Goal: Task Accomplishment & Management: Manage account settings

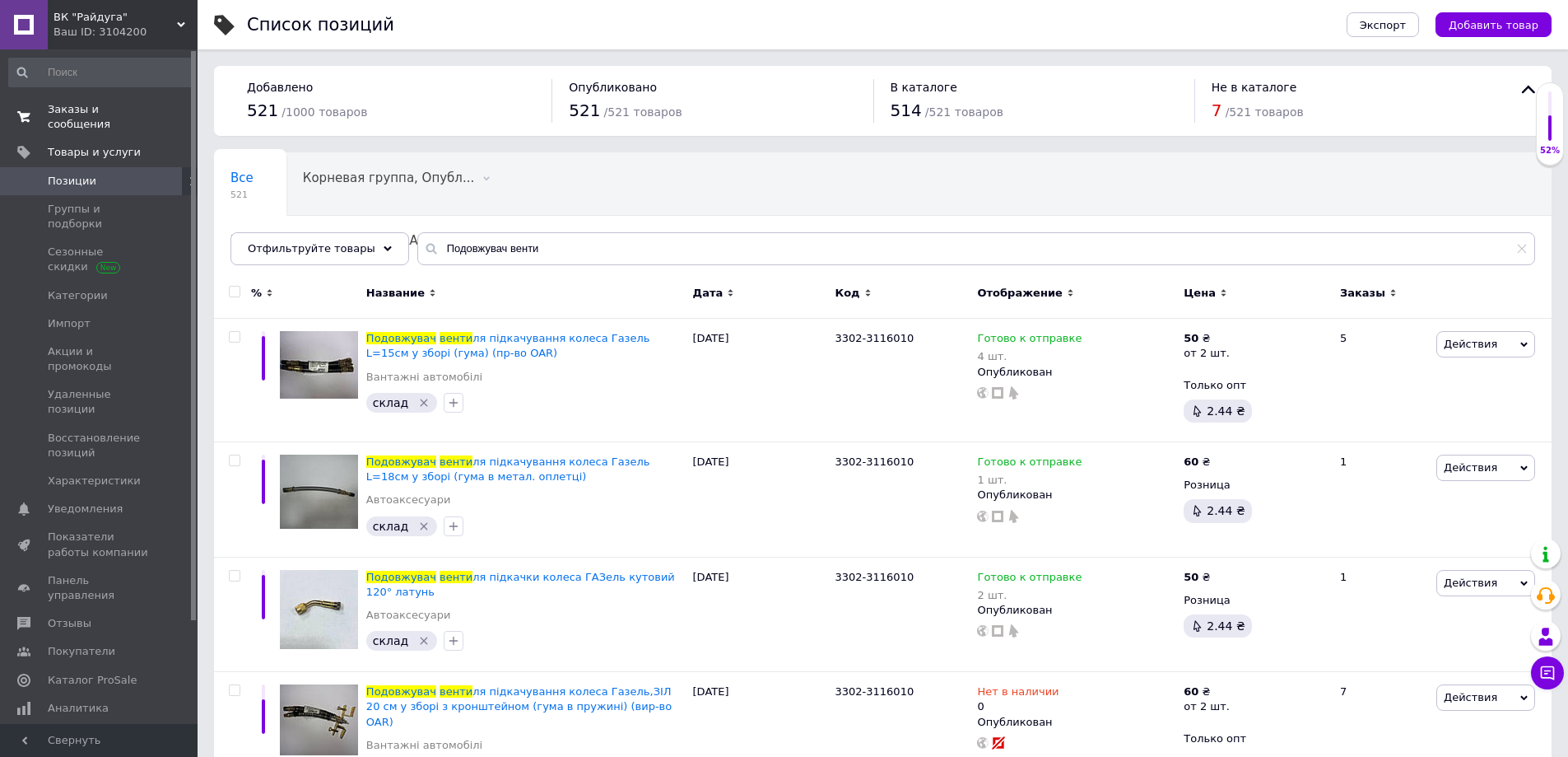
click at [91, 112] on span "Заказы и сообщения" at bounding box center [100, 116] width 105 height 30
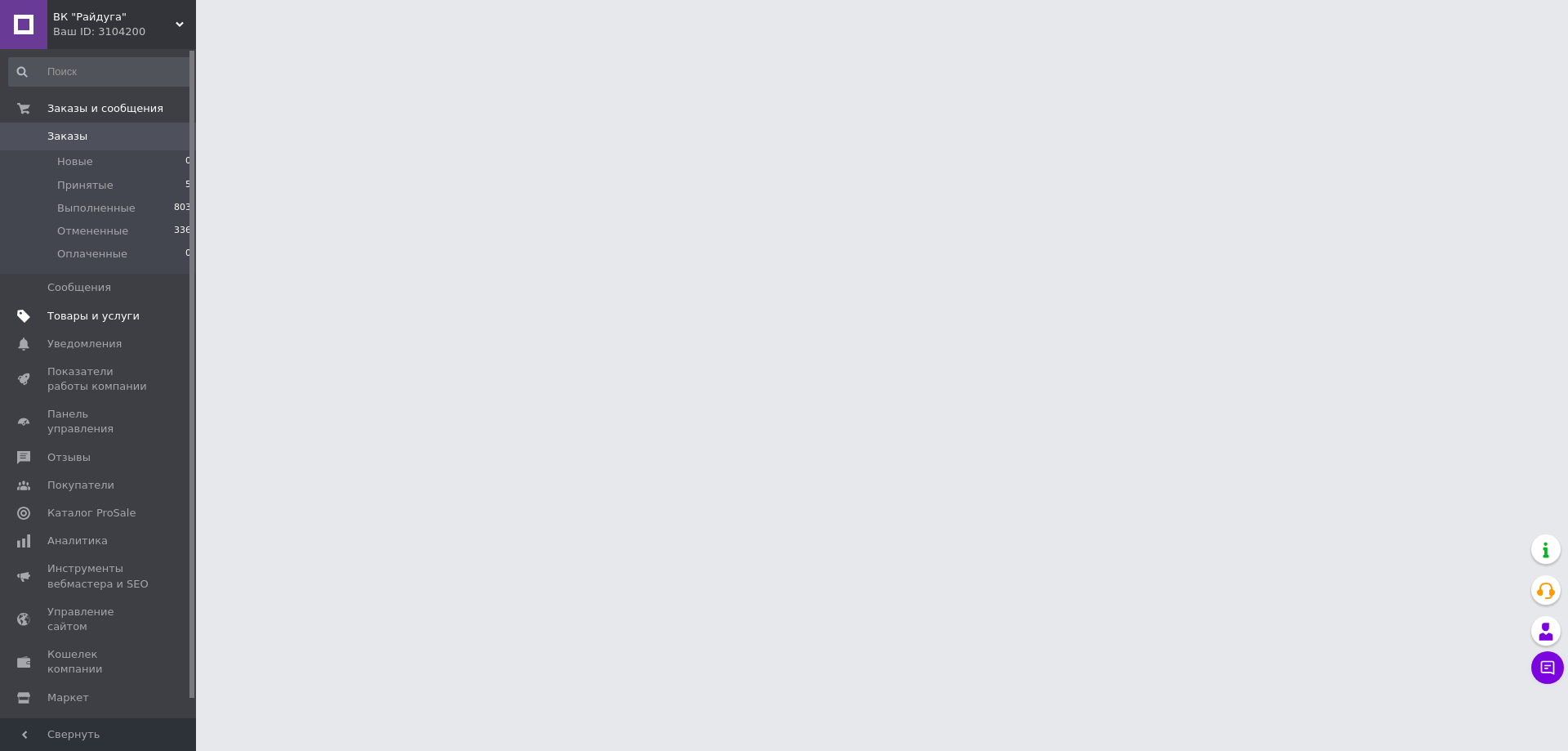
click at [81, 311] on span "Товары и услуги" at bounding box center [93, 315] width 92 height 14
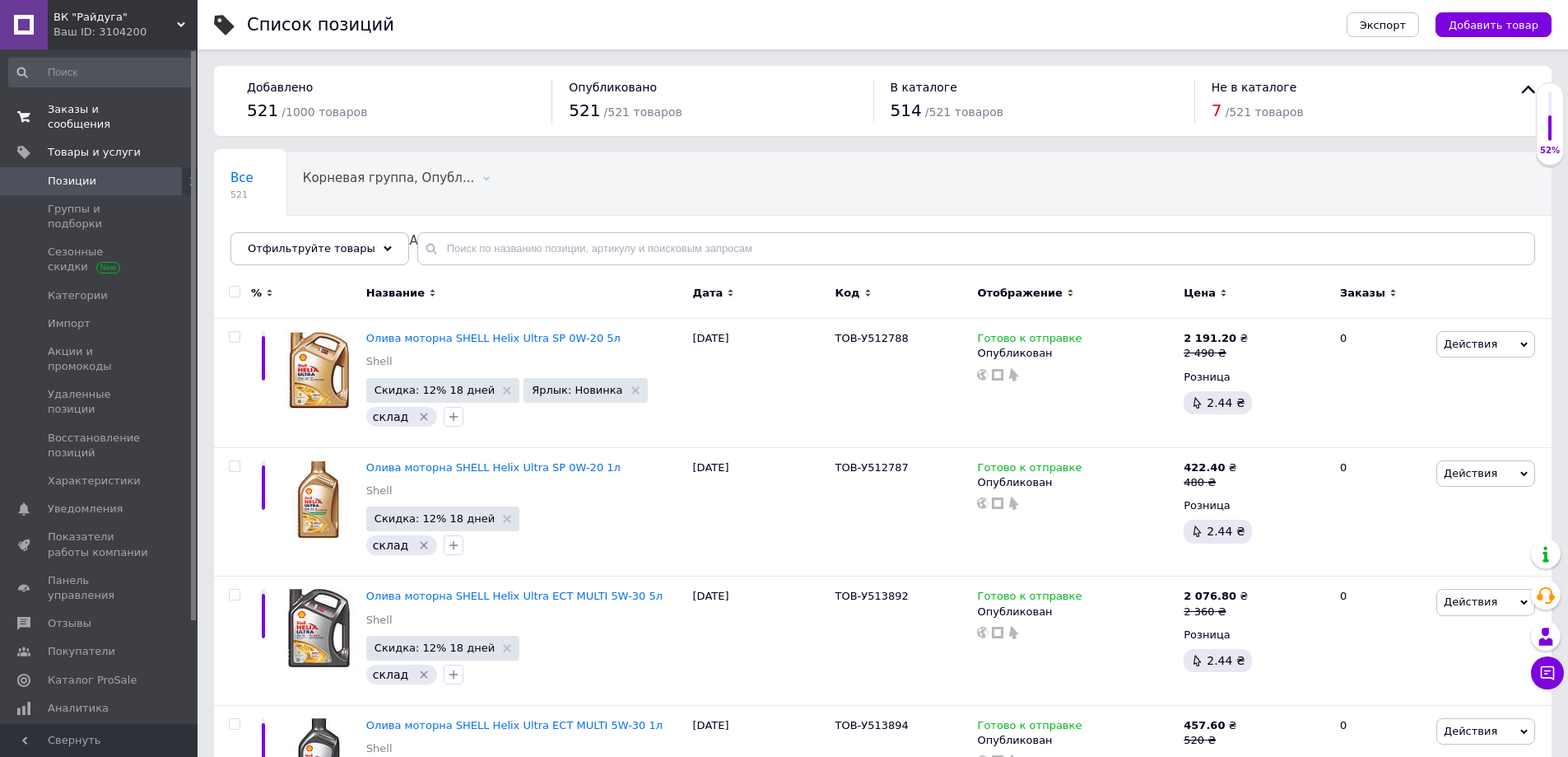
click at [85, 111] on span "Заказы и сообщения" at bounding box center [100, 116] width 105 height 30
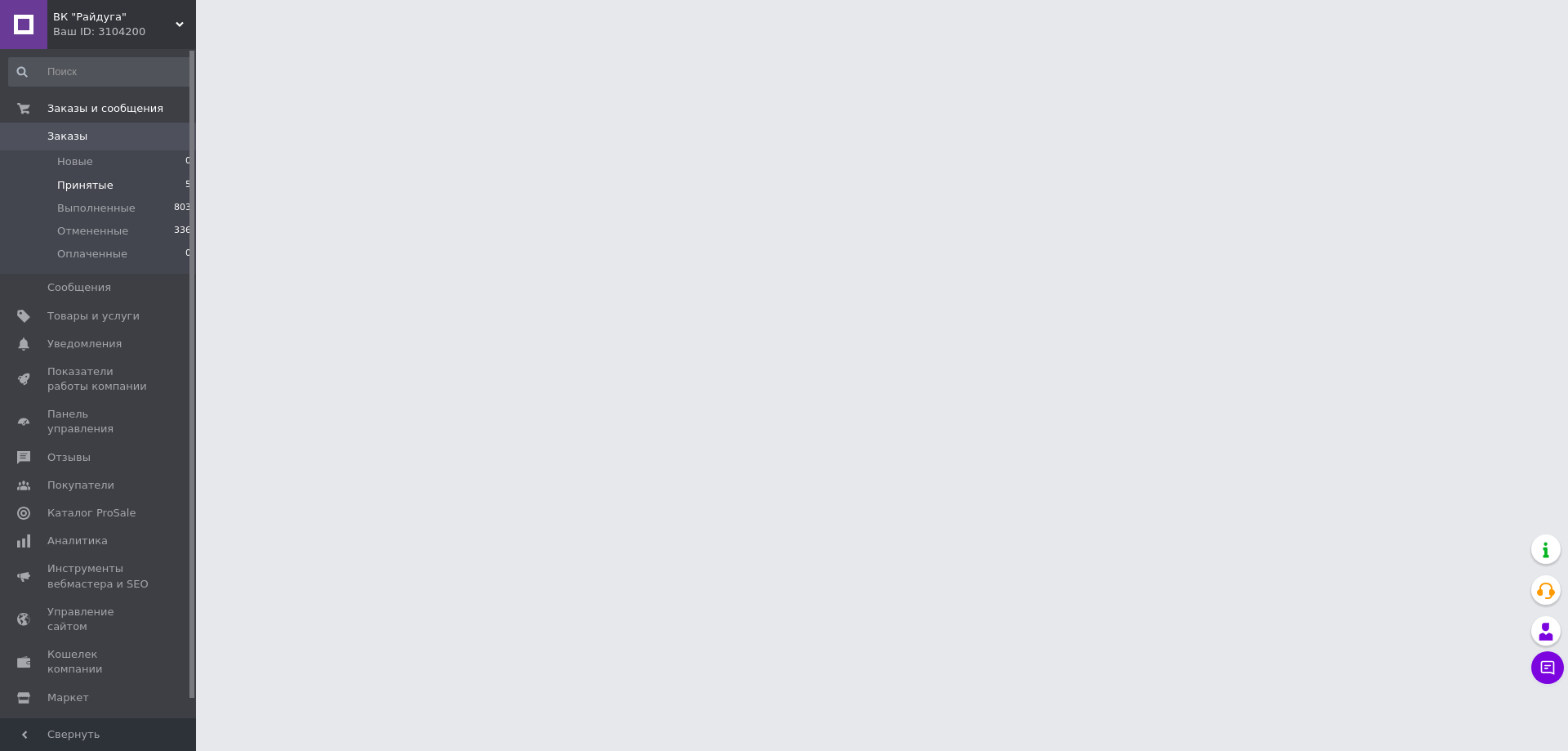
click at [115, 174] on li "Принятые 5" at bounding box center [100, 186] width 201 height 23
click at [114, 190] on li "Принятые 5" at bounding box center [100, 186] width 201 height 23
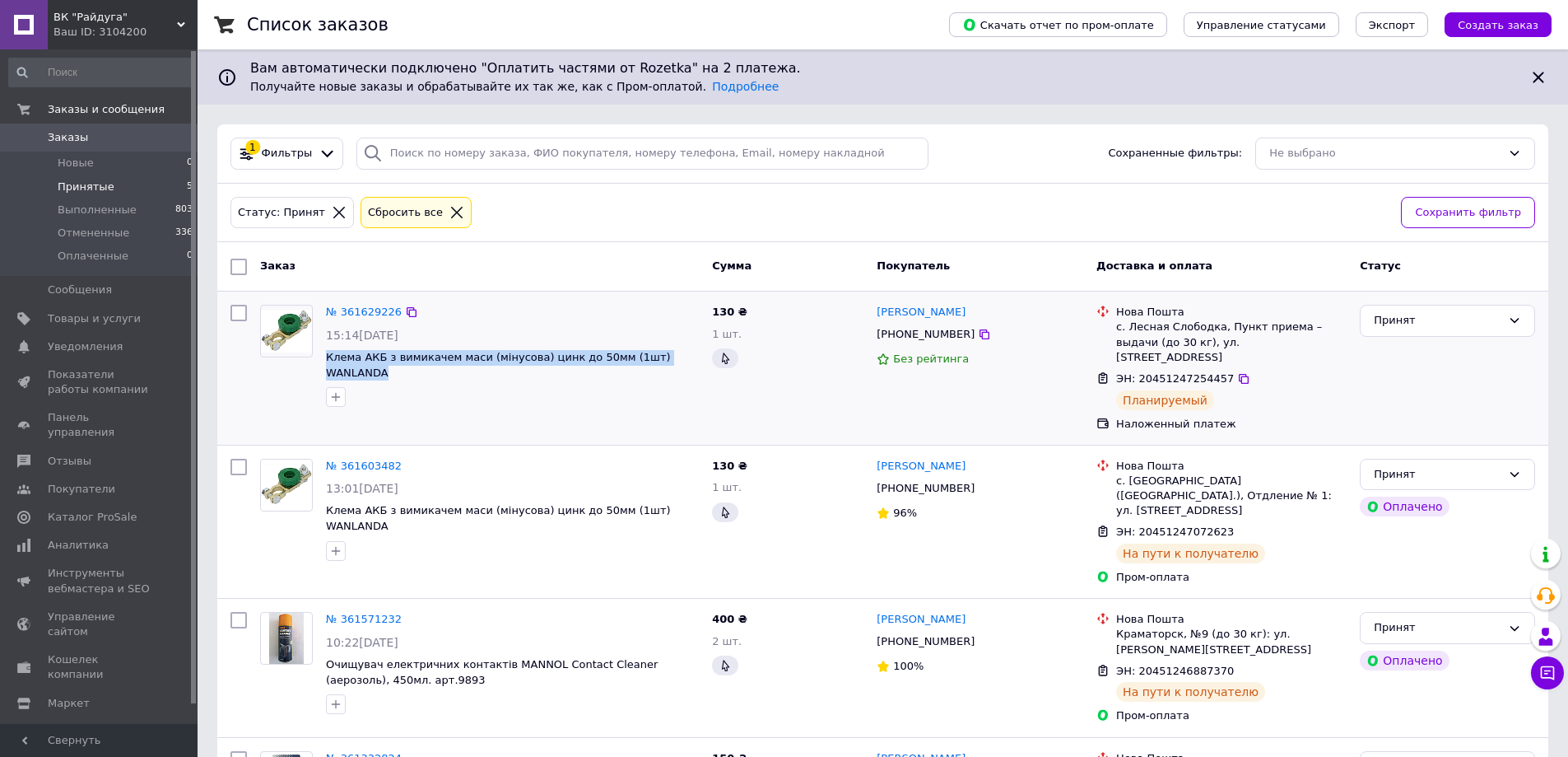
copy span "Клема АКБ з вимикачем маси (мінусова) цинк до 50мм (1шт) WANLANDA"
drag, startPoint x: 321, startPoint y: 354, endPoint x: 304, endPoint y: 319, distance: 38.9
click at [688, 357] on div "№ 361629226 15:14[DATE] Клема АКБ з вимикачем маси (мінусова) цинк до 50мм (1шт…" at bounding box center [513, 355] width 386 height 115
click at [83, 323] on span "Товары и услуги" at bounding box center [94, 318] width 93 height 14
click at [89, 191] on span "Принятые" at bounding box center [85, 186] width 57 height 14
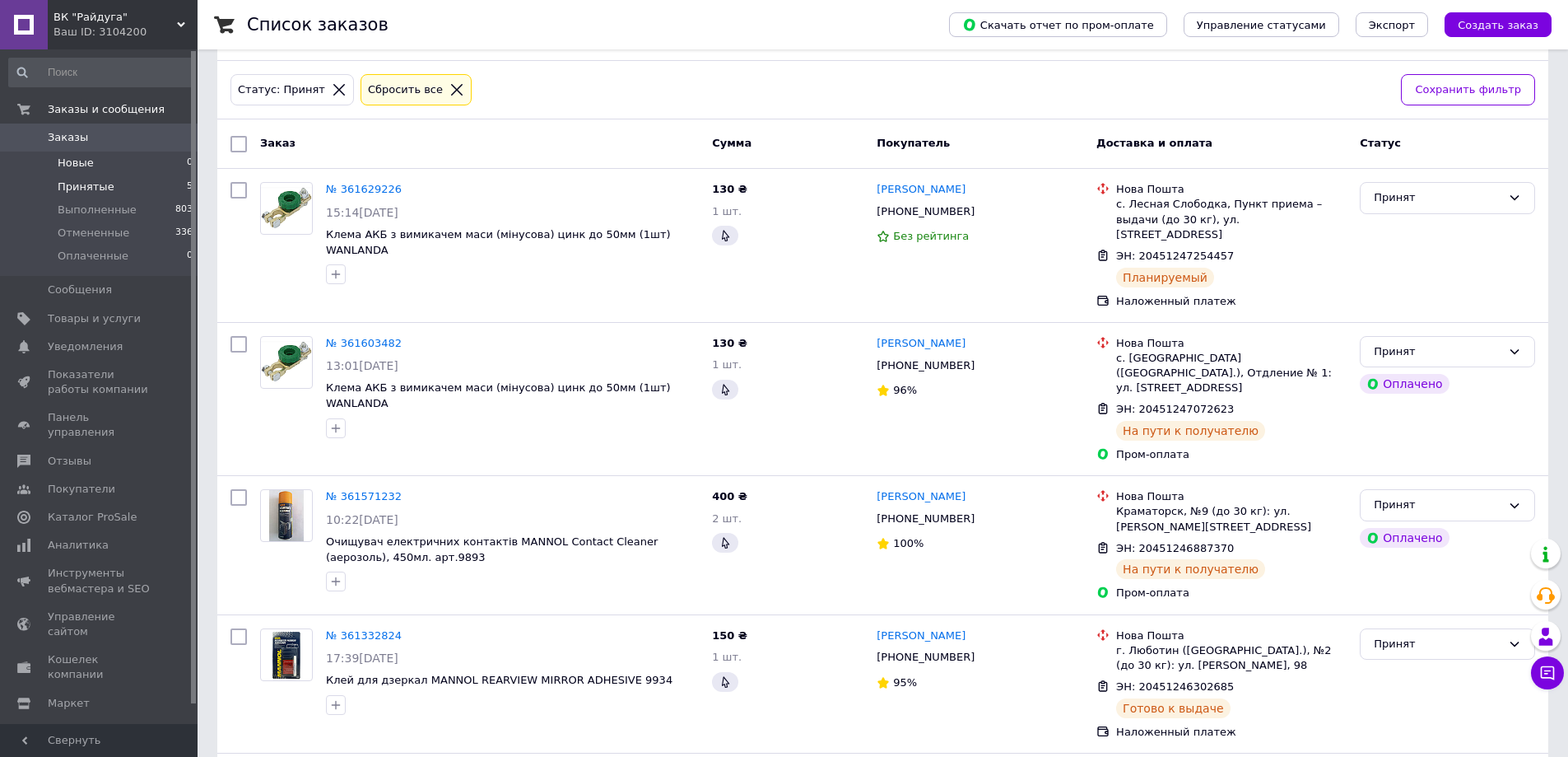
scroll to position [97, 0]
